Goal: Information Seeking & Learning: Learn about a topic

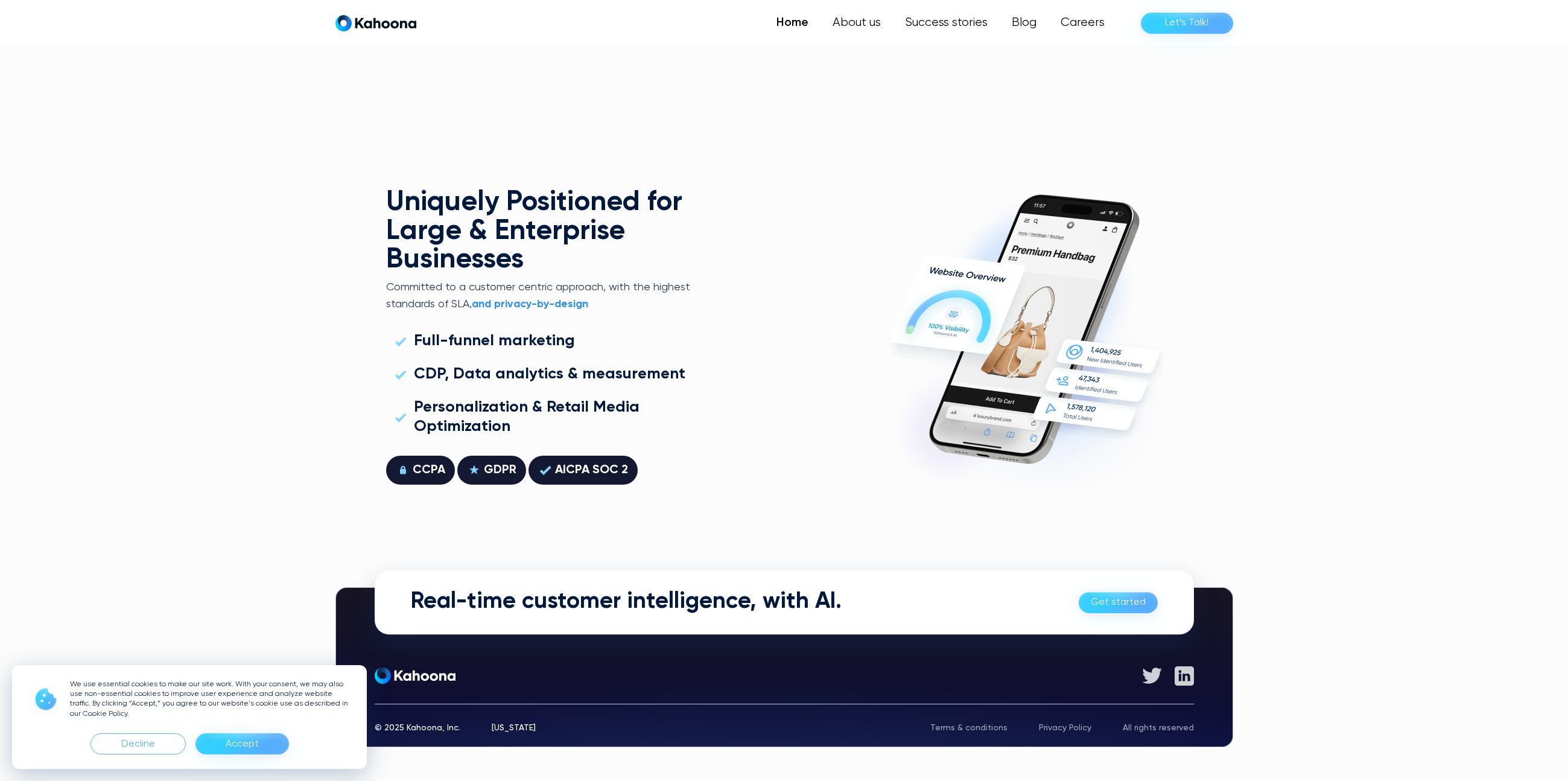
scroll to position [3455, 0]
click at [145, 745] on div "Decline" at bounding box center [138, 744] width 34 height 19
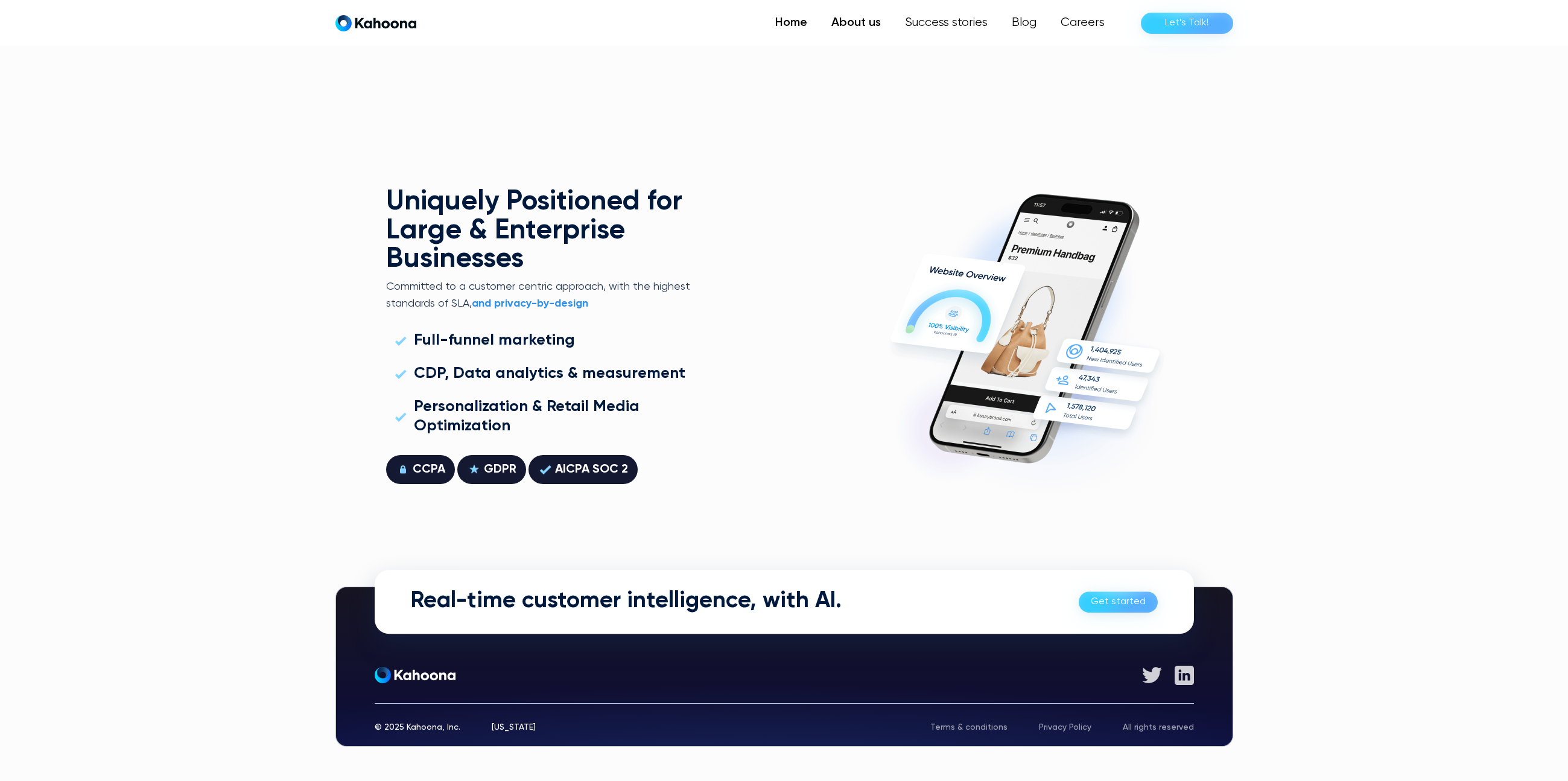
click at [862, 26] on link "About us" at bounding box center [856, 23] width 74 height 24
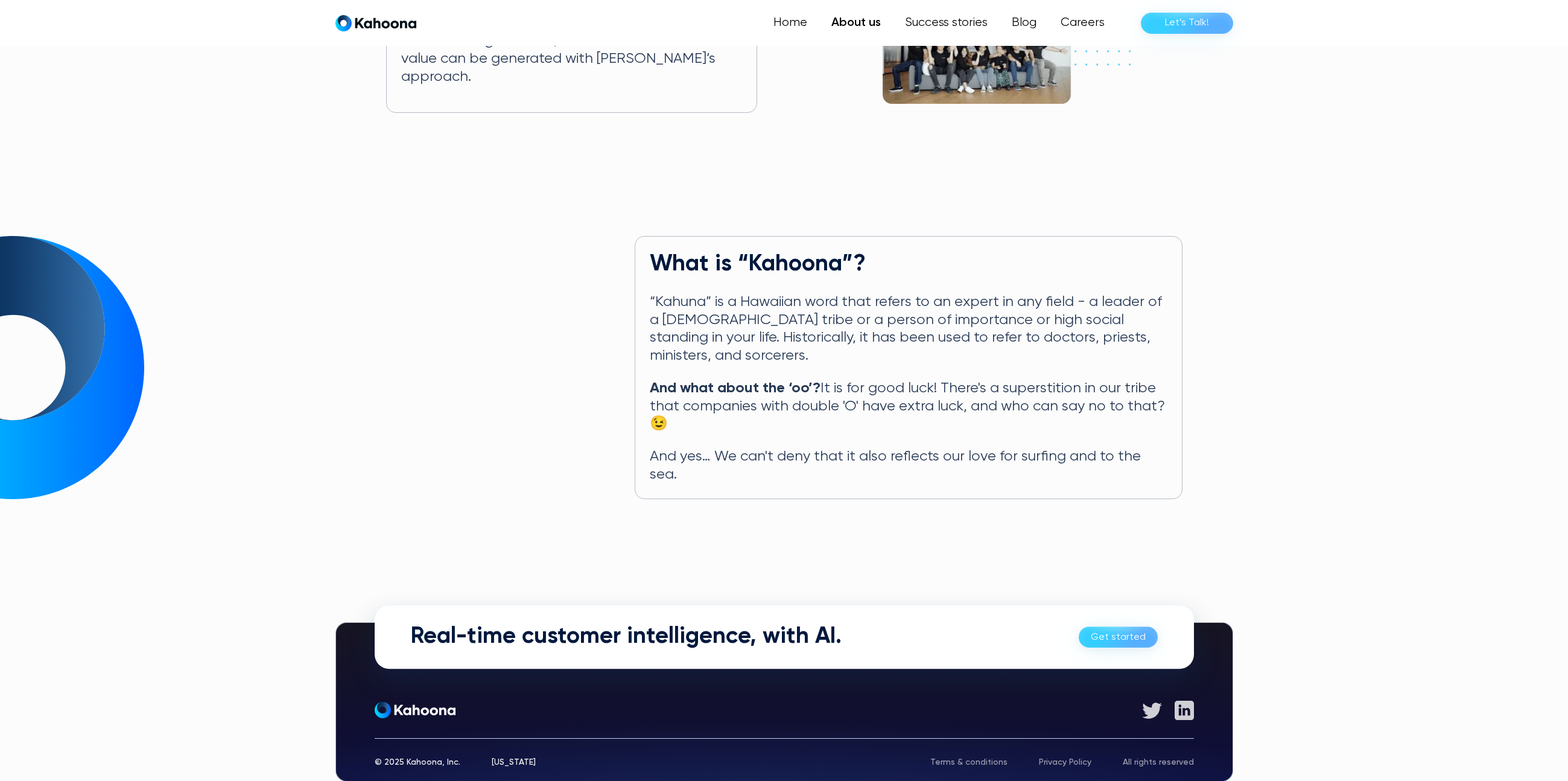
scroll to position [425, 0]
click at [505, 759] on div "[US_STATE]" at bounding box center [514, 763] width 44 height 9
click at [506, 759] on div "[US_STATE]" at bounding box center [514, 763] width 44 height 9
click at [628, 263] on div "What is “Kahoona”? “Kahuna” is a Hawaiian word that refers to an expert in any …" at bounding box center [784, 368] width 797 height 263
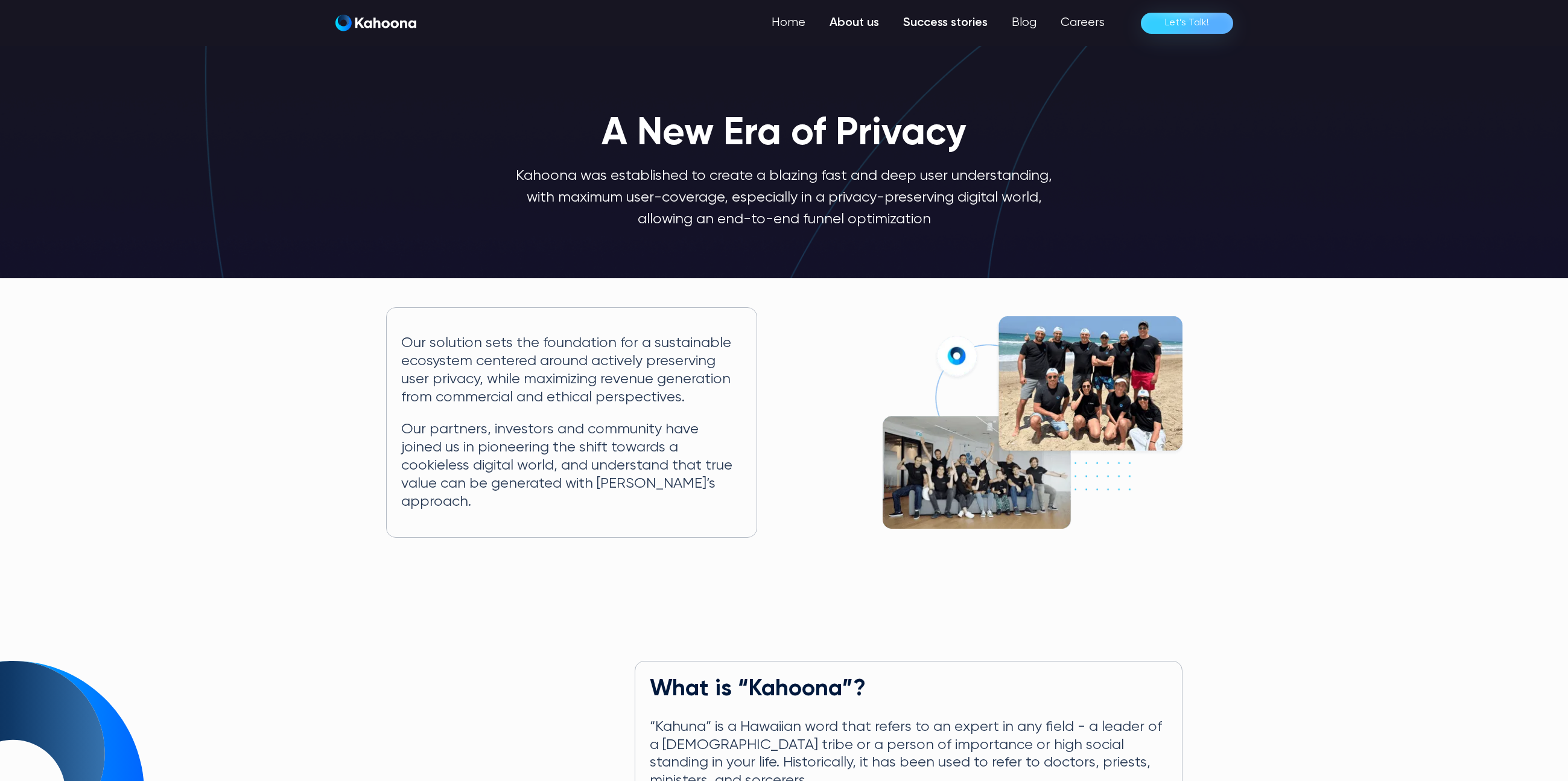
scroll to position [0, 0]
click at [798, 21] on link "Home" at bounding box center [790, 23] width 56 height 24
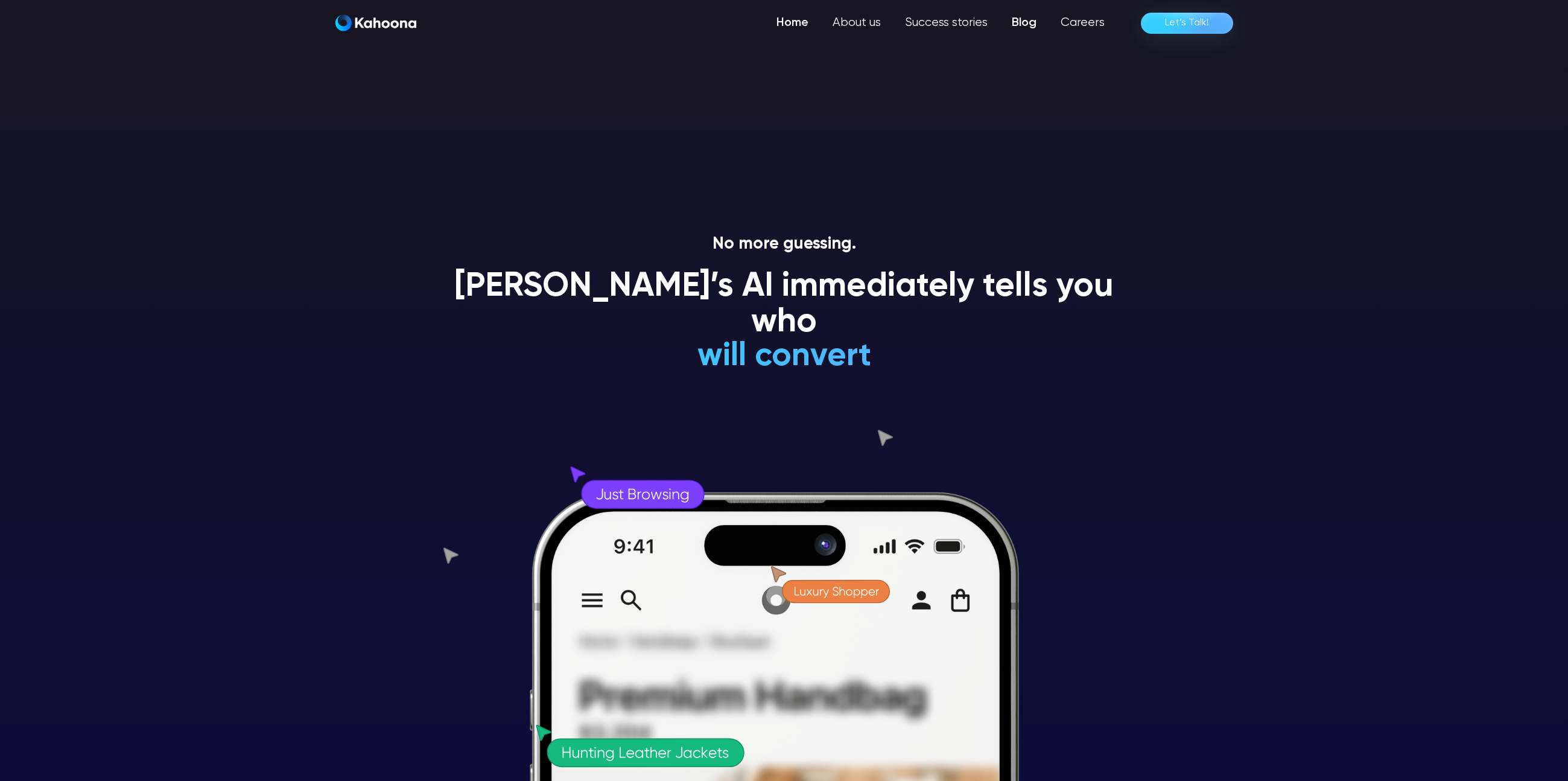
click at [1014, 24] on link "Blog" at bounding box center [1024, 23] width 49 height 24
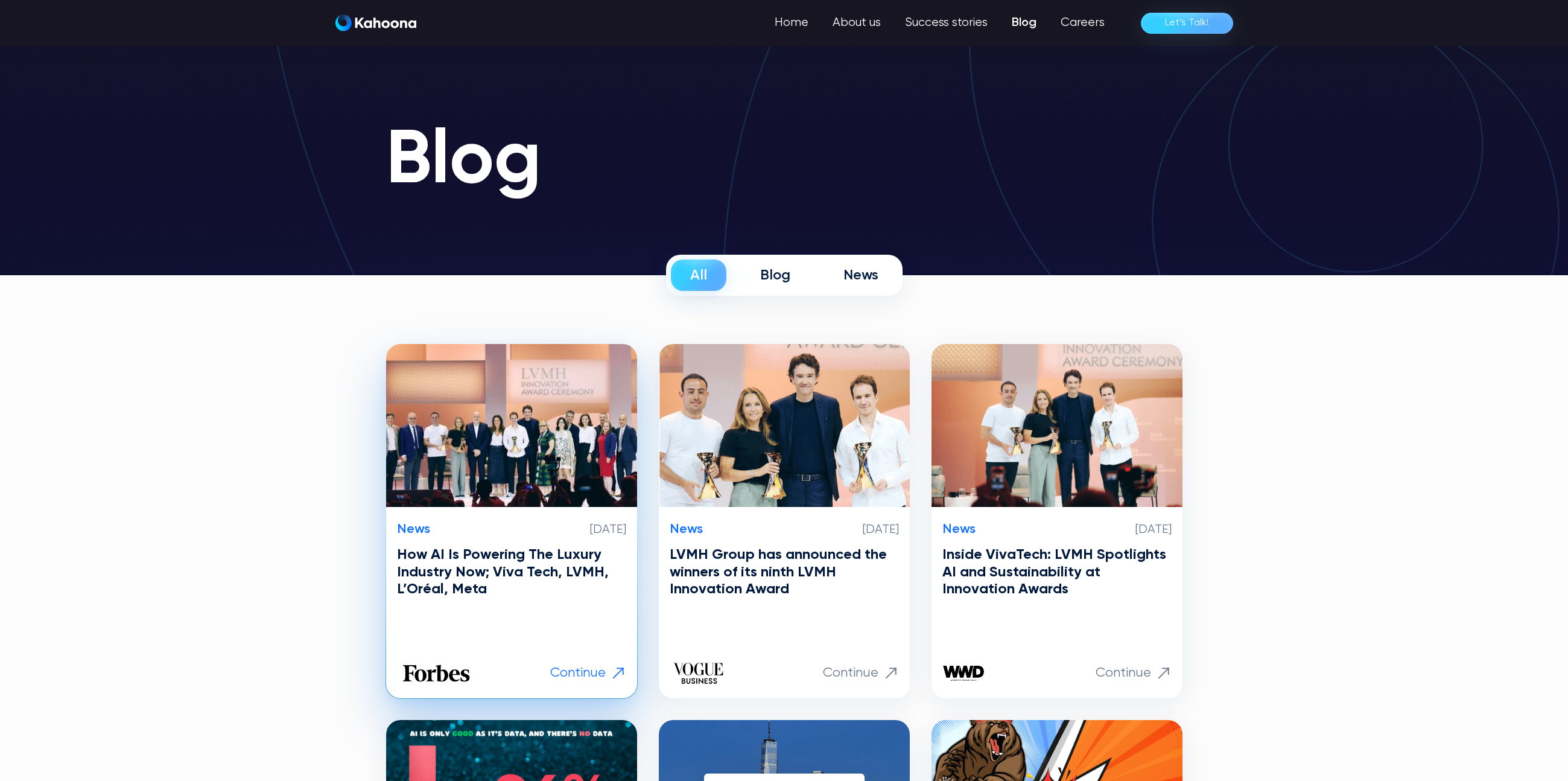
click at [513, 563] on h3 "How AI Is Powering The Luxury Industry Now; Viva Tech, LVMH, L’Oréal, Meta" at bounding box center [511, 572] width 229 height 52
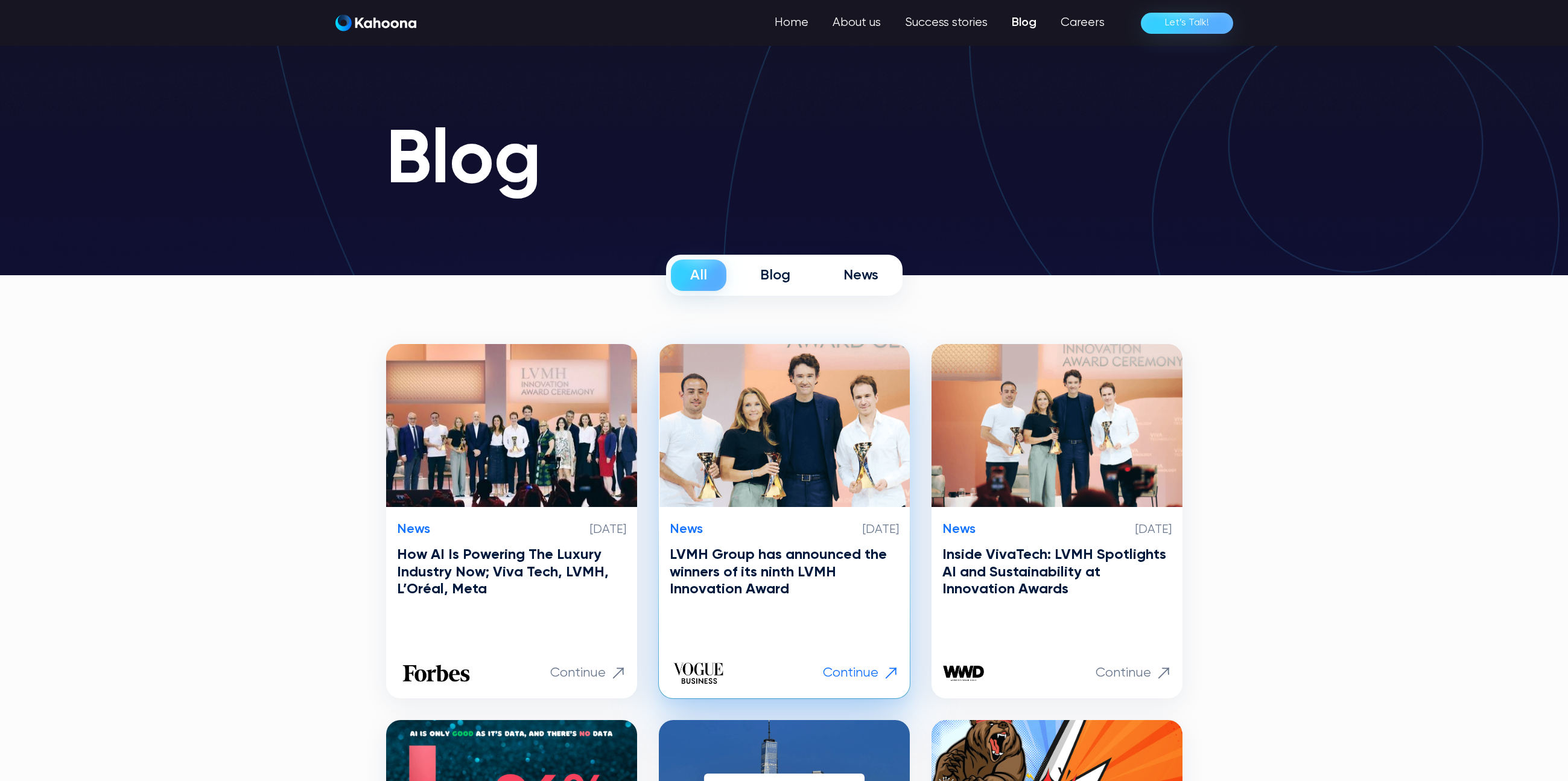
click at [765, 591] on h3 "LVMH Group has announced the winners of its ninth LVMH Innovation Award" at bounding box center [784, 572] width 229 height 52
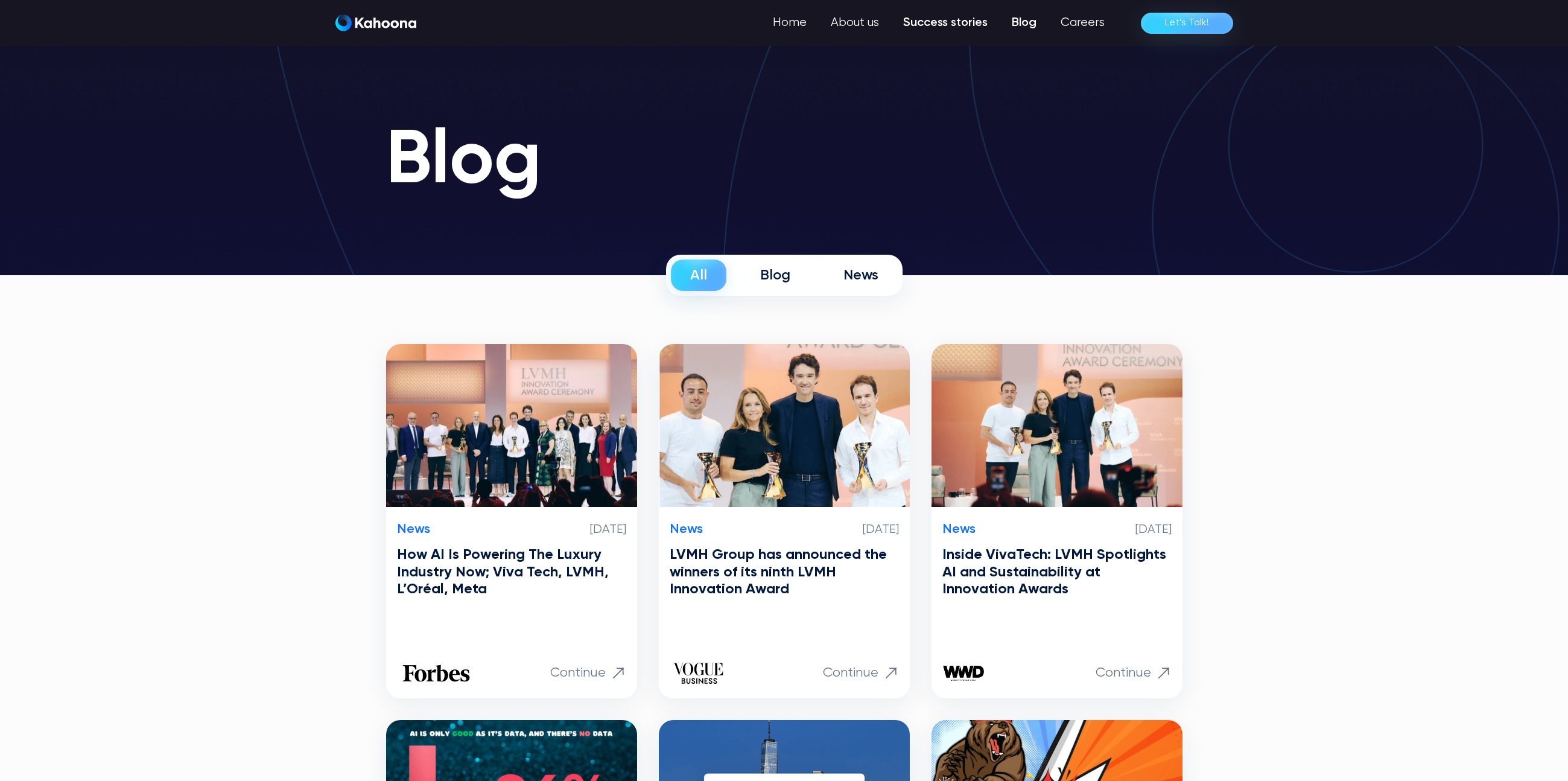
click at [976, 23] on link "Success stories" at bounding box center [945, 23] width 109 height 24
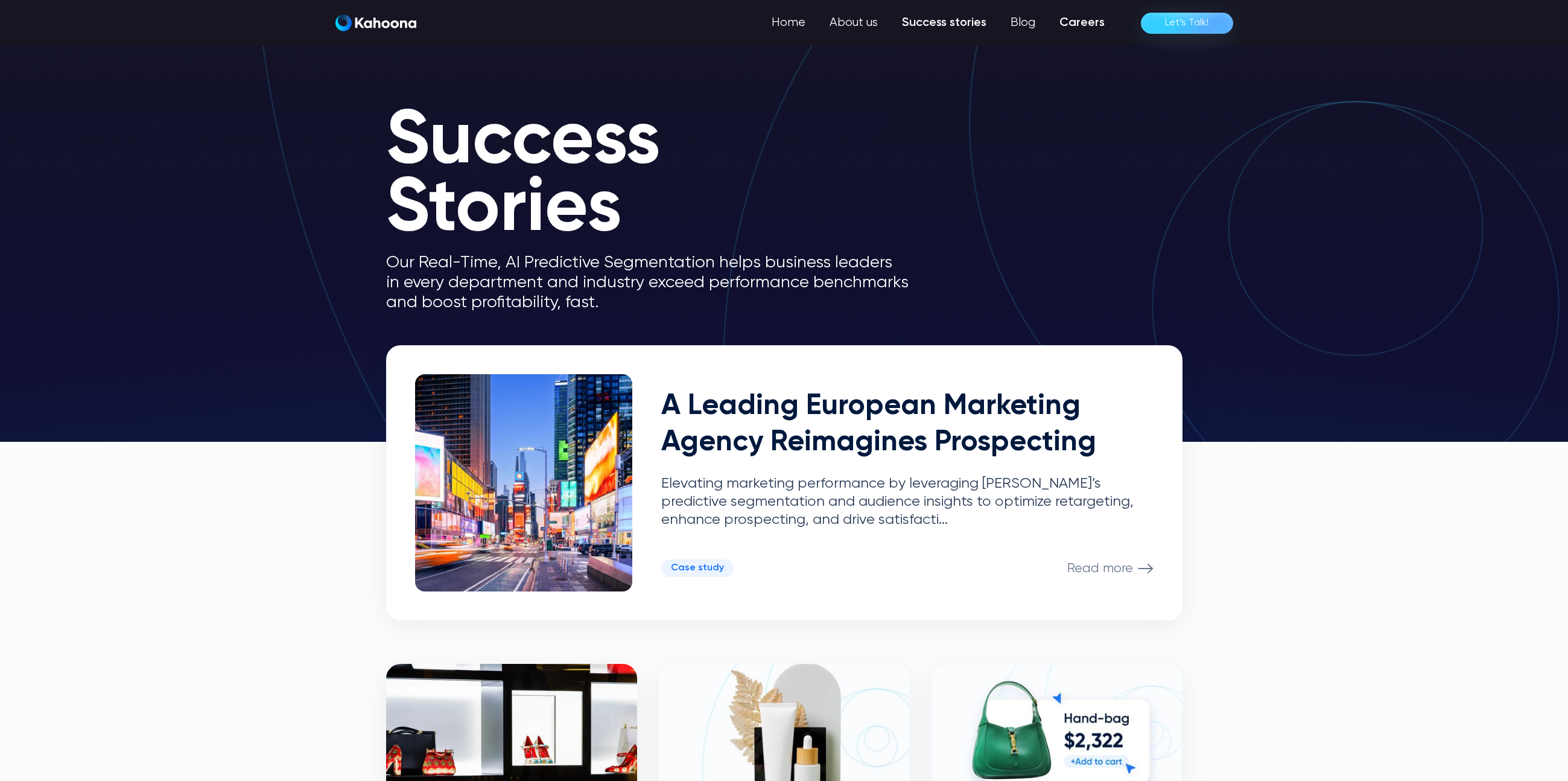
click at [1093, 18] on link "Careers" at bounding box center [1082, 23] width 69 height 24
